Goal: Task Accomplishment & Management: Manage account settings

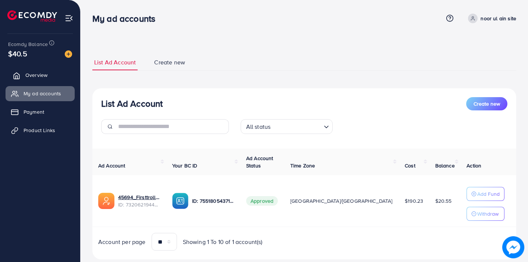
click at [37, 77] on span "Overview" at bounding box center [36, 74] width 22 height 7
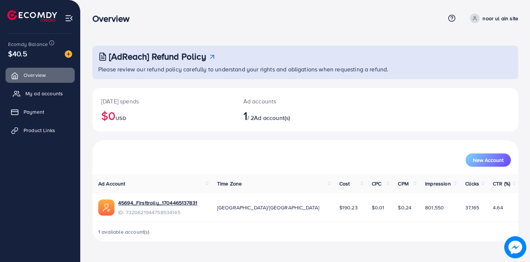
click at [44, 95] on span "My ad accounts" at bounding box center [44, 93] width 38 height 7
